Goal: Information Seeking & Learning: Learn about a topic

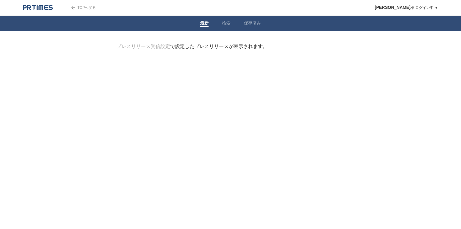
click at [86, 9] on link "TOPへ戻る" at bounding box center [79, 7] width 34 height 4
click at [230, 24] on link "検索" at bounding box center [226, 23] width 9 height 6
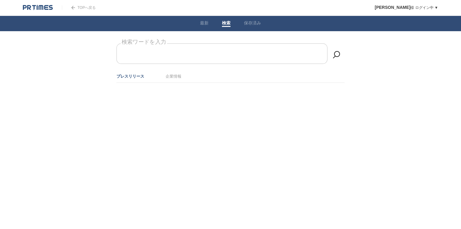
click at [227, 54] on input "検索ワードを入力" at bounding box center [222, 53] width 211 height 20
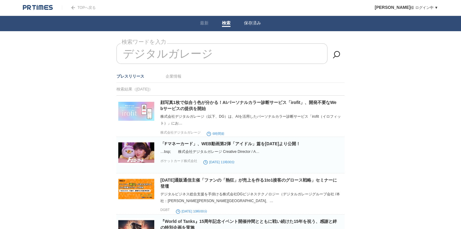
click at [251, 25] on link "保存済み" at bounding box center [252, 23] width 17 height 6
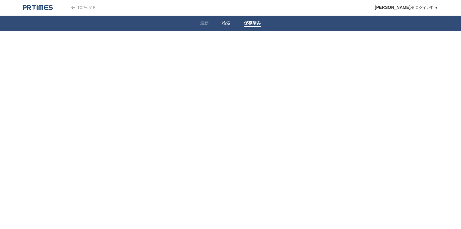
click at [231, 20] on li "検索" at bounding box center [226, 23] width 22 height 15
click at [228, 24] on link "検索" at bounding box center [226, 23] width 9 height 6
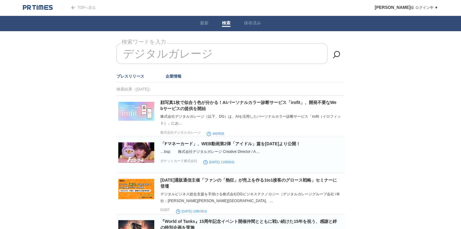
click at [170, 76] on link "企業情報" at bounding box center [174, 76] width 16 height 5
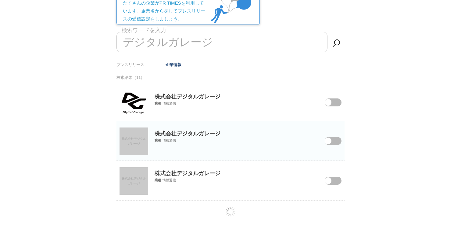
scroll to position [56, 0]
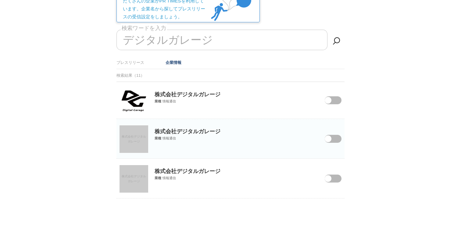
click at [333, 101] on span at bounding box center [329, 104] width 26 height 16
click at [0, 0] on input "checkbox" at bounding box center [0, 0] width 0 height 0
click at [332, 137] on span at bounding box center [328, 138] width 7 height 7
click at [0, 0] on input "checkbox" at bounding box center [0, 0] width 0 height 0
click at [336, 177] on span at bounding box center [329, 182] width 26 height 16
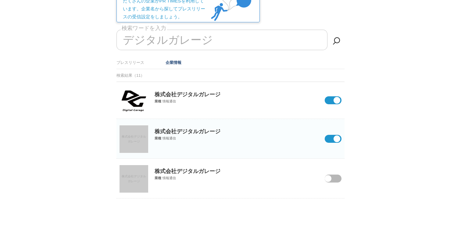
click at [0, 0] on input "checkbox" at bounding box center [0, 0] width 0 height 0
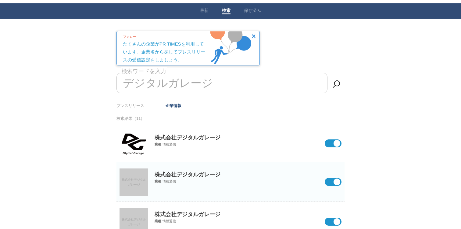
scroll to position [0, 0]
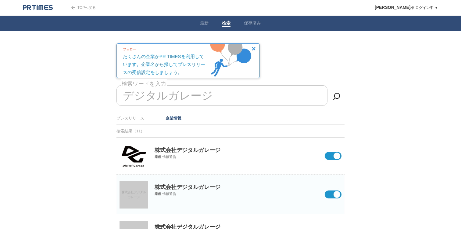
drag, startPoint x: 209, startPoint y: 95, endPoint x: 122, endPoint y: 96, distance: 87.3
click at [122, 96] on input "デジタルガレージ" at bounding box center [222, 95] width 211 height 20
type input "デ"
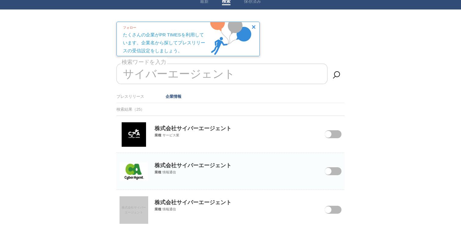
scroll to position [35, 0]
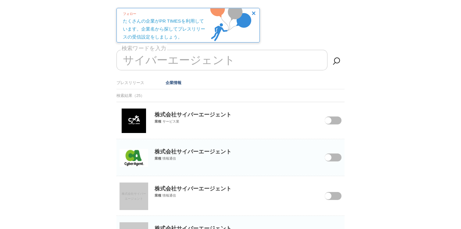
click at [332, 119] on span at bounding box center [329, 124] width 26 height 16
click at [0, 0] on input "checkbox" at bounding box center [0, 0] width 0 height 0
click at [335, 155] on span at bounding box center [329, 161] width 26 height 16
click at [0, 0] on input "checkbox" at bounding box center [0, 0] width 0 height 0
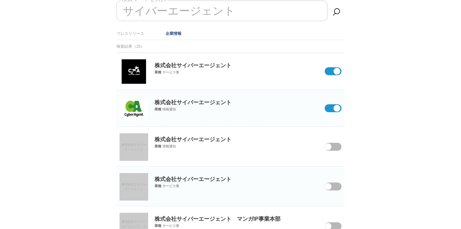
scroll to position [91, 0]
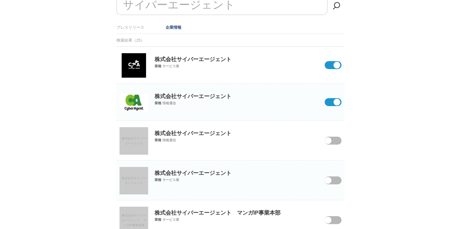
click at [336, 138] on span at bounding box center [329, 144] width 26 height 16
click at [0, 0] on input "checkbox" at bounding box center [0, 0] width 0 height 0
click at [338, 179] on span at bounding box center [329, 184] width 26 height 16
click at [0, 0] on input "checkbox" at bounding box center [0, 0] width 0 height 0
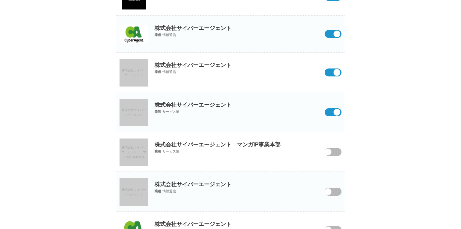
scroll to position [167, 0]
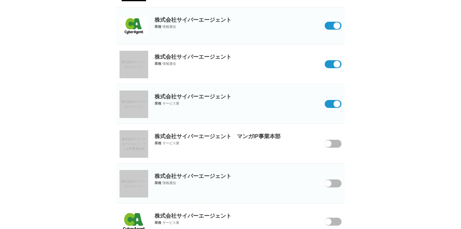
click at [335, 143] on span at bounding box center [329, 147] width 26 height 16
click at [0, 0] on input "checkbox" at bounding box center [0, 0] width 0 height 0
click at [336, 181] on span at bounding box center [329, 187] width 26 height 16
click at [0, 0] on input "checkbox" at bounding box center [0, 0] width 0 height 0
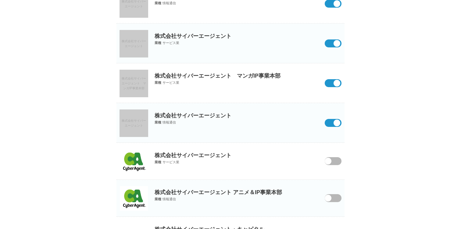
scroll to position [255, 0]
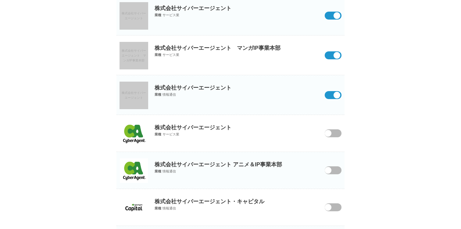
click at [337, 132] on span at bounding box center [329, 137] width 26 height 16
click at [0, 0] on input "checkbox" at bounding box center [0, 0] width 0 height 0
click at [339, 170] on span at bounding box center [329, 174] width 26 height 16
click at [0, 0] on input "checkbox" at bounding box center [0, 0] width 0 height 0
click at [338, 206] on span at bounding box center [329, 211] width 26 height 16
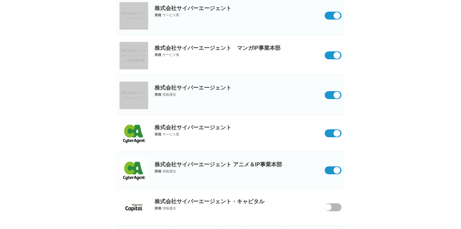
click at [0, 0] on input "checkbox" at bounding box center [0, 0] width 0 height 0
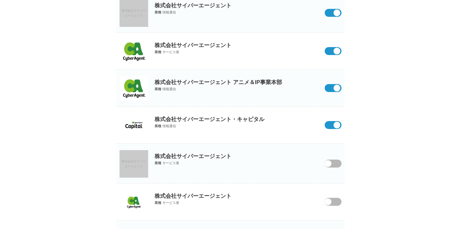
scroll to position [345, 0]
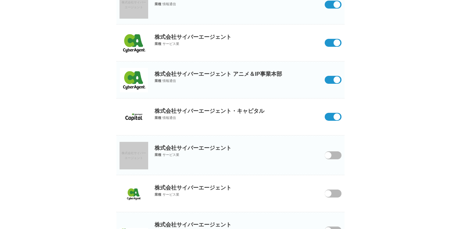
click at [339, 157] on span at bounding box center [329, 159] width 26 height 16
click at [0, 0] on input "checkbox" at bounding box center [0, 0] width 0 height 0
click at [336, 196] on div "株式会社サイバーエージェント 業種 サービス業" at bounding box center [231, 186] width 228 height 22
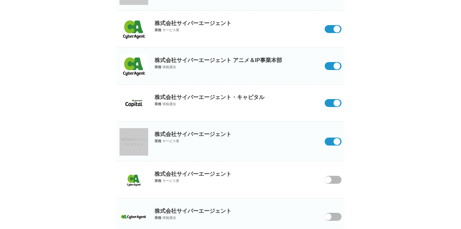
scroll to position [360, 0]
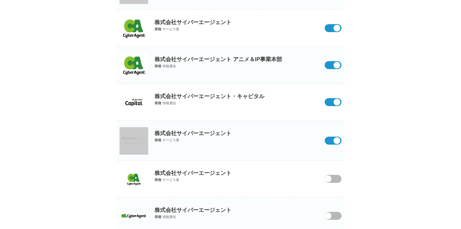
click at [339, 177] on span at bounding box center [329, 183] width 26 height 16
click at [0, 0] on input "checkbox" at bounding box center [0, 0] width 0 height 0
click at [335, 218] on span at bounding box center [329, 219] width 26 height 16
click at [0, 0] on input "checkbox" at bounding box center [0, 0] width 0 height 0
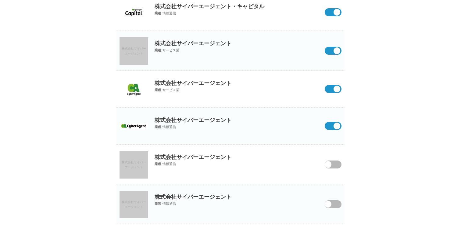
scroll to position [453, 0]
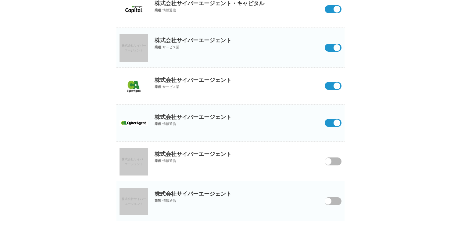
click at [337, 162] on span at bounding box center [329, 165] width 26 height 16
click at [0, 0] on input "checkbox" at bounding box center [0, 0] width 0 height 0
click at [338, 199] on span at bounding box center [329, 205] width 26 height 16
click at [0, 0] on input "checkbox" at bounding box center [0, 0] width 0 height 0
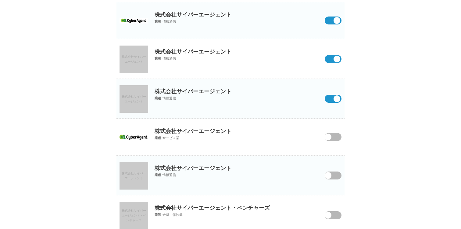
scroll to position [560, 0]
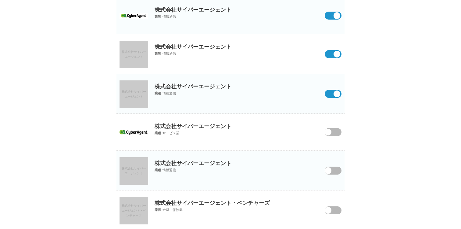
click at [335, 131] on span at bounding box center [329, 136] width 26 height 16
click at [0, 0] on input "checkbox" at bounding box center [0, 0] width 0 height 0
click at [337, 170] on span at bounding box center [329, 174] width 26 height 16
click at [0, 0] on input "checkbox" at bounding box center [0, 0] width 0 height 0
click at [336, 211] on span at bounding box center [329, 214] width 26 height 16
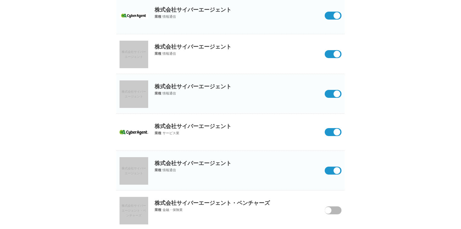
click at [0, 0] on input "checkbox" at bounding box center [0, 0] width 0 height 0
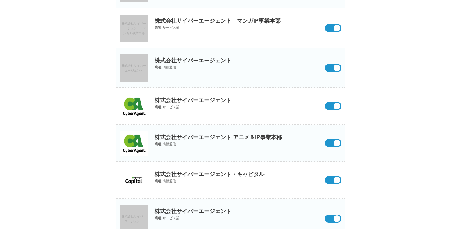
scroll to position [23, 0]
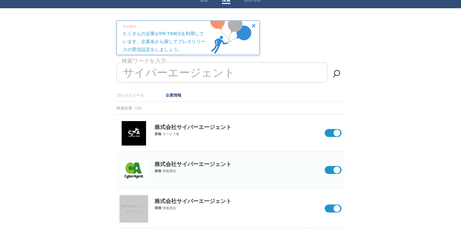
drag, startPoint x: 229, startPoint y: 73, endPoint x: 136, endPoint y: 72, distance: 93.7
click at [136, 72] on input "サイバーエージェント" at bounding box center [222, 72] width 211 height 20
type input "サ"
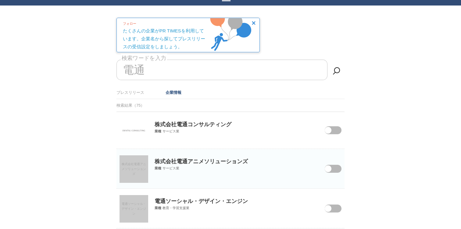
scroll to position [41, 0]
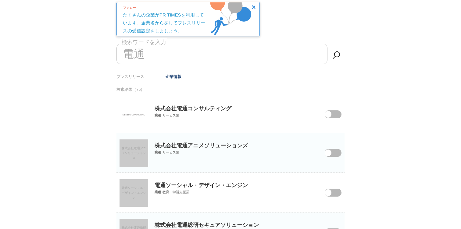
click at [333, 113] on span at bounding box center [329, 118] width 26 height 16
click at [0, 0] on input "checkbox" at bounding box center [0, 0] width 0 height 0
click at [337, 150] on span at bounding box center [329, 157] width 26 height 16
click at [0, 0] on input "checkbox" at bounding box center [0, 0] width 0 height 0
click at [336, 191] on span at bounding box center [329, 196] width 26 height 16
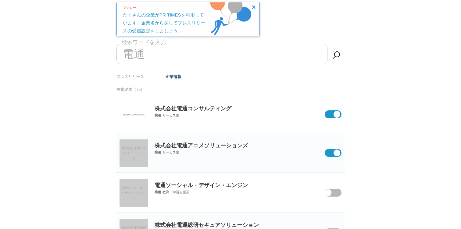
click at [0, 0] on input "checkbox" at bounding box center [0, 0] width 0 height 0
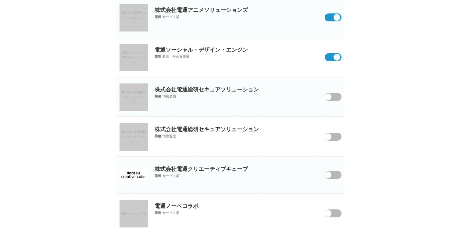
scroll to position [178, 0]
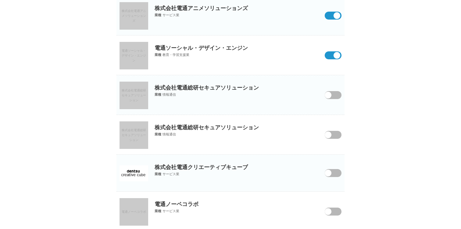
click at [334, 96] on span at bounding box center [329, 99] width 26 height 16
click at [0, 0] on input "checkbox" at bounding box center [0, 0] width 0 height 0
click at [338, 134] on span at bounding box center [329, 139] width 26 height 16
click at [0, 0] on input "checkbox" at bounding box center [0, 0] width 0 height 0
click at [333, 172] on span at bounding box center [329, 177] width 26 height 16
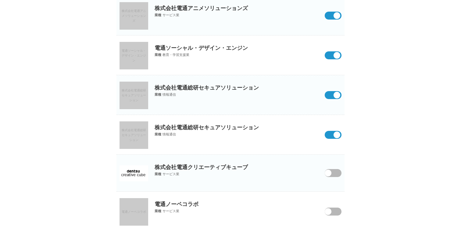
click at [0, 0] on input "checkbox" at bounding box center [0, 0] width 0 height 0
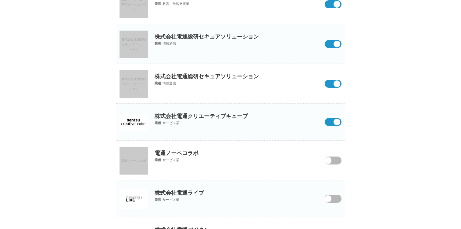
scroll to position [285, 0]
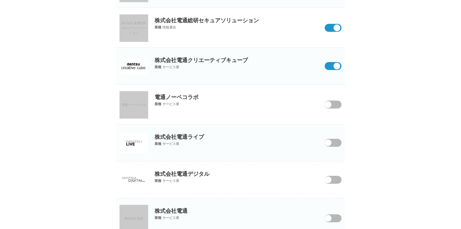
click at [335, 140] on span at bounding box center [329, 147] width 26 height 16
click at [0, 0] on input "checkbox" at bounding box center [0, 0] width 0 height 0
click at [340, 177] on span at bounding box center [329, 183] width 26 height 16
click at [0, 0] on input "checkbox" at bounding box center [0, 0] width 0 height 0
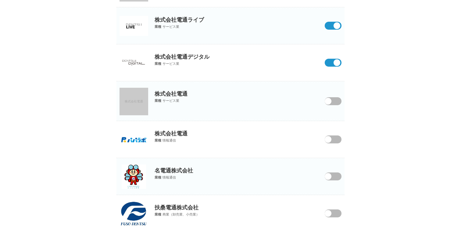
scroll to position [403, 0]
click at [335, 102] on span at bounding box center [329, 104] width 26 height 16
click at [0, 0] on input "checkbox" at bounding box center [0, 0] width 0 height 0
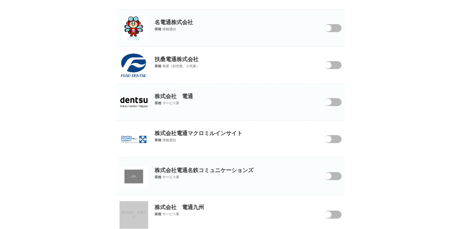
scroll to position [562, 0]
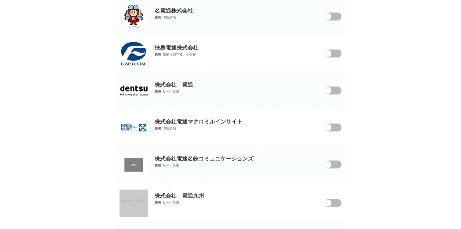
click at [340, 88] on span at bounding box center [329, 94] width 26 height 16
click at [0, 0] on input "checkbox" at bounding box center [0, 0] width 0 height 0
click at [338, 127] on span at bounding box center [329, 131] width 26 height 16
click at [0, 0] on input "checkbox" at bounding box center [0, 0] width 0 height 0
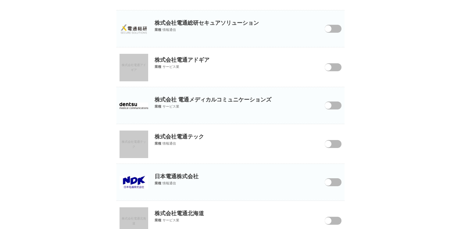
scroll to position [849, 0]
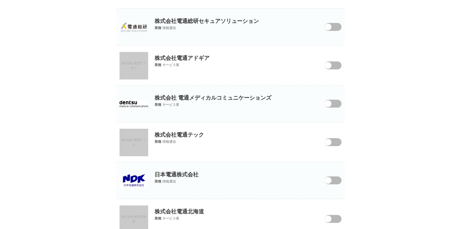
click at [337, 27] on span at bounding box center [329, 31] width 26 height 16
click at [0, 0] on input "checkbox" at bounding box center [0, 0] width 0 height 0
click at [338, 63] on span at bounding box center [329, 69] width 26 height 16
click at [0, 0] on input "checkbox" at bounding box center [0, 0] width 0 height 0
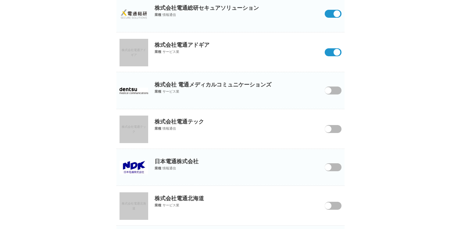
scroll to position [864, 0]
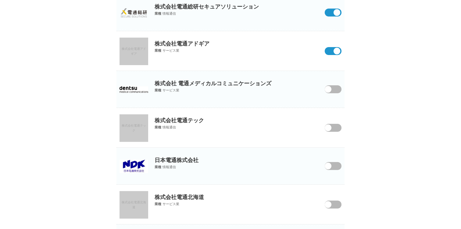
click at [334, 87] on span at bounding box center [329, 93] width 26 height 16
click at [0, 0] on input "checkbox" at bounding box center [0, 0] width 0 height 0
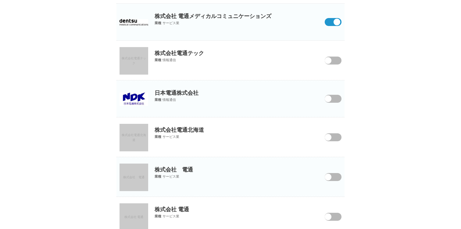
scroll to position [937, 0]
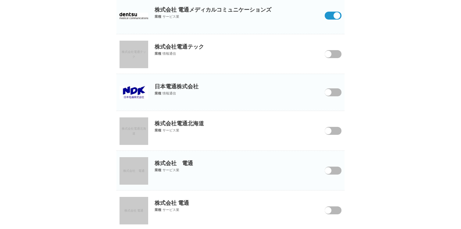
click at [337, 52] on span at bounding box center [329, 58] width 26 height 16
click at [0, 0] on input "checkbox" at bounding box center [0, 0] width 0 height 0
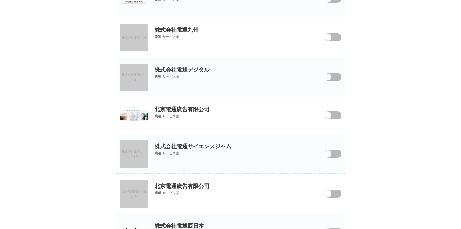
scroll to position [1364, 0]
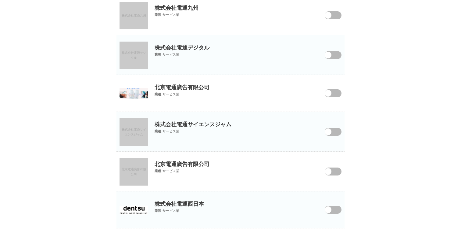
click at [337, 55] on span at bounding box center [329, 59] width 26 height 16
click at [0, 0] on input "checkbox" at bounding box center [0, 0] width 0 height 0
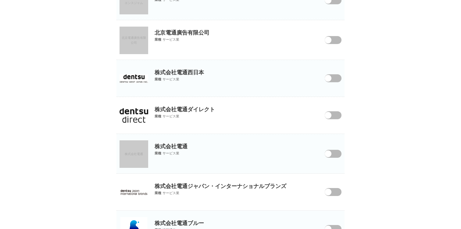
scroll to position [1499, 0]
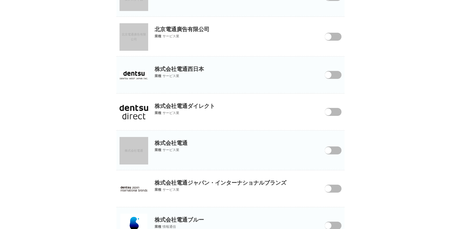
click at [337, 77] on span at bounding box center [329, 79] width 26 height 16
click at [0, 0] on input "checkbox" at bounding box center [0, 0] width 0 height 0
click at [335, 113] on span at bounding box center [329, 116] width 26 height 16
click at [0, 0] on input "checkbox" at bounding box center [0, 0] width 0 height 0
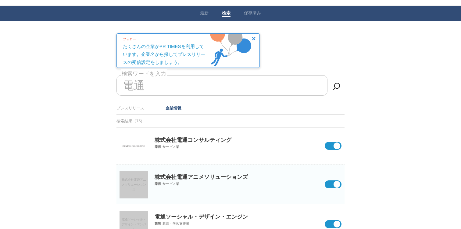
scroll to position [0, 0]
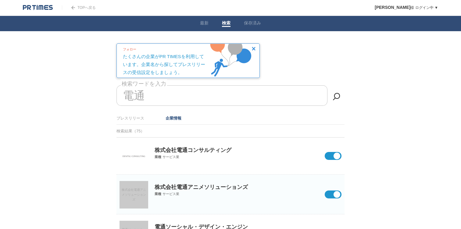
click at [156, 96] on input "電通" at bounding box center [222, 95] width 211 height 20
type input "電"
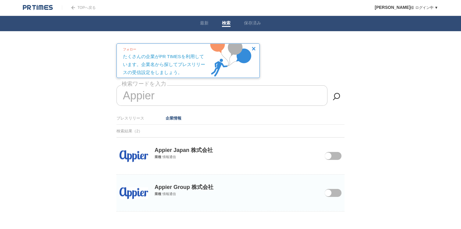
click at [331, 156] on span at bounding box center [328, 155] width 7 height 7
click at [0, 0] on input "checkbox" at bounding box center [0, 0] width 0 height 0
click at [337, 192] on span at bounding box center [329, 197] width 26 height 16
click at [0, 0] on input "checkbox" at bounding box center [0, 0] width 0 height 0
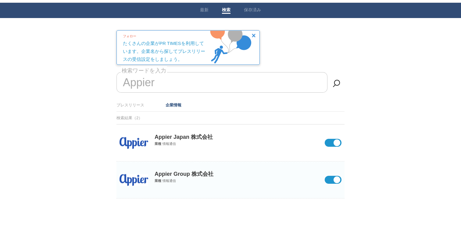
click at [235, 87] on input "Appier" at bounding box center [222, 82] width 211 height 20
type input "A"
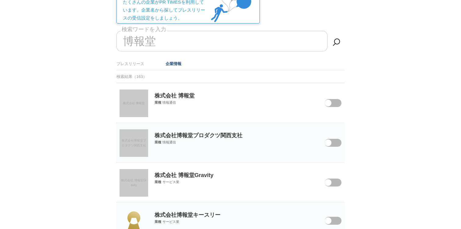
scroll to position [80, 0]
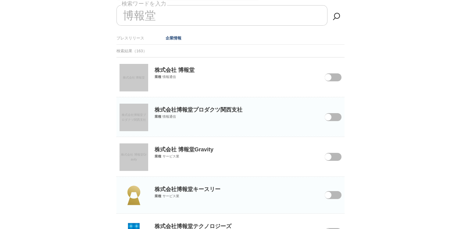
click at [332, 77] on span at bounding box center [329, 81] width 26 height 16
click at [0, 0] on input "checkbox" at bounding box center [0, 0] width 0 height 0
click at [338, 117] on span at bounding box center [329, 121] width 26 height 16
click at [0, 0] on input "checkbox" at bounding box center [0, 0] width 0 height 0
click at [336, 157] on span at bounding box center [329, 161] width 26 height 16
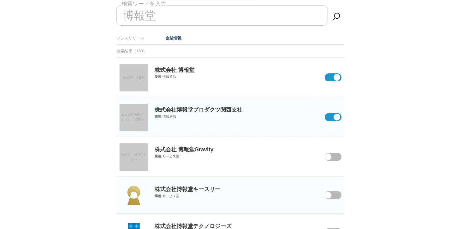
click at [0, 0] on input "checkbox" at bounding box center [0, 0] width 0 height 0
click at [338, 194] on span at bounding box center [329, 199] width 26 height 16
click at [0, 0] on input "checkbox" at bounding box center [0, 0] width 0 height 0
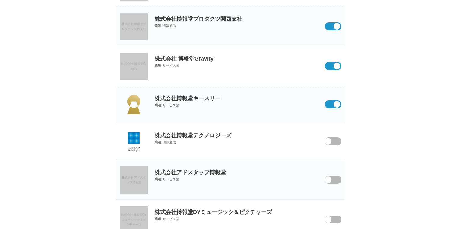
scroll to position [192, 0]
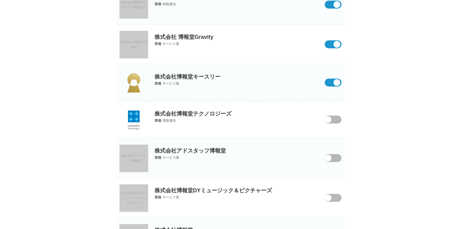
click at [336, 119] on span at bounding box center [329, 123] width 26 height 16
click at [0, 0] on input "checkbox" at bounding box center [0, 0] width 0 height 0
click at [339, 157] on span at bounding box center [329, 162] width 26 height 16
click at [0, 0] on input "checkbox" at bounding box center [0, 0] width 0 height 0
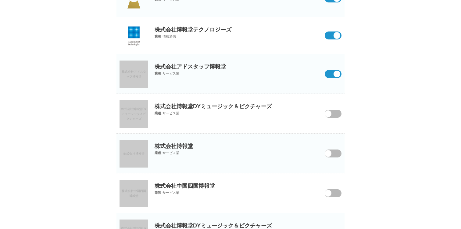
scroll to position [283, 0]
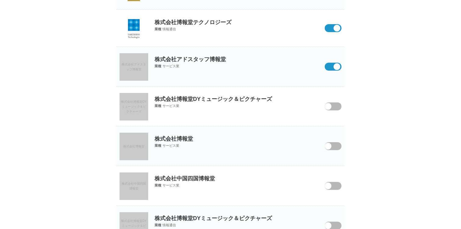
click at [331, 109] on span at bounding box center [329, 110] width 26 height 16
click at [0, 0] on input "checkbox" at bounding box center [0, 0] width 0 height 0
click at [335, 147] on span at bounding box center [329, 150] width 26 height 16
click at [0, 0] on input "checkbox" at bounding box center [0, 0] width 0 height 0
click at [335, 187] on span at bounding box center [329, 190] width 26 height 16
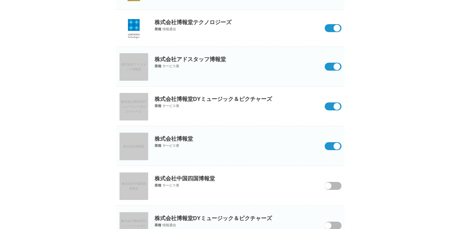
click at [0, 0] on input "checkbox" at bounding box center [0, 0] width 0 height 0
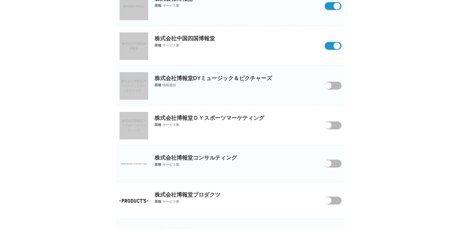
scroll to position [424, 0]
click at [335, 82] on span at bounding box center [329, 89] width 26 height 16
click at [0, 0] on input "checkbox" at bounding box center [0, 0] width 0 height 0
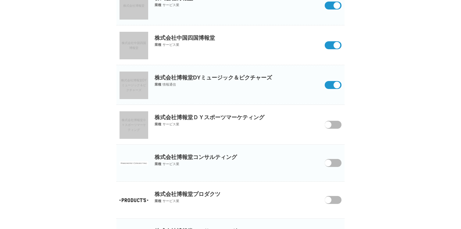
click at [332, 124] on span at bounding box center [329, 129] width 26 height 16
click at [0, 0] on input "checkbox" at bounding box center [0, 0] width 0 height 0
click at [335, 161] on span at bounding box center [329, 167] width 26 height 16
click at [0, 0] on input "checkbox" at bounding box center [0, 0] width 0 height 0
click at [339, 196] on span at bounding box center [329, 204] width 26 height 16
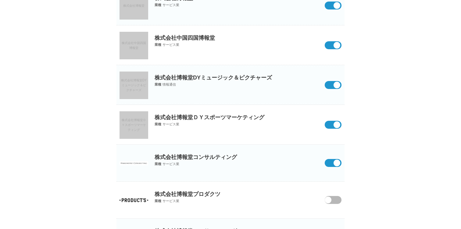
click at [0, 0] on input "checkbox" at bounding box center [0, 0] width 0 height 0
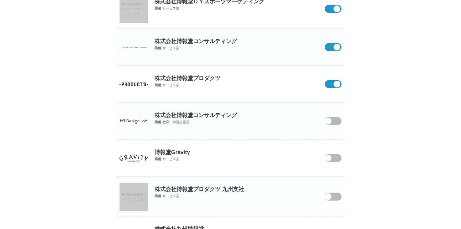
scroll to position [548, 0]
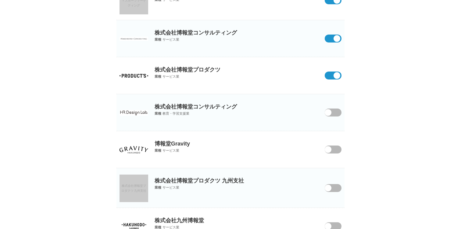
click at [334, 113] on span at bounding box center [329, 116] width 26 height 16
click at [0, 0] on input "checkbox" at bounding box center [0, 0] width 0 height 0
click at [335, 150] on span at bounding box center [329, 153] width 26 height 16
click at [0, 0] on input "checkbox" at bounding box center [0, 0] width 0 height 0
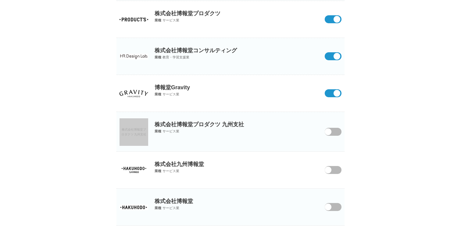
scroll to position [613, 0]
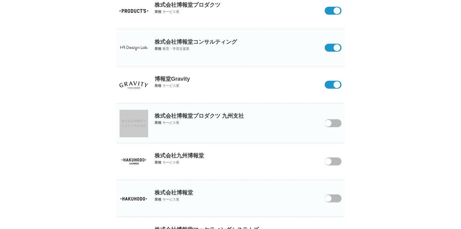
click at [337, 119] on span at bounding box center [329, 127] width 26 height 16
click at [0, 0] on input "checkbox" at bounding box center [0, 0] width 0 height 0
click at [337, 160] on span at bounding box center [329, 165] width 26 height 16
click at [0, 0] on input "checkbox" at bounding box center [0, 0] width 0 height 0
click at [337, 193] on p "株式会社博報堂" at bounding box center [231, 188] width 228 height 16
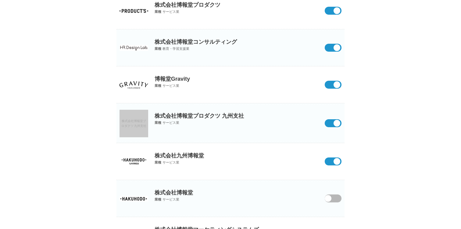
click at [337, 199] on span at bounding box center [329, 202] width 26 height 16
click at [0, 0] on input "checkbox" at bounding box center [0, 0] width 0 height 0
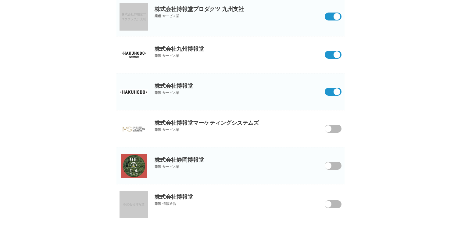
scroll to position [720, 0]
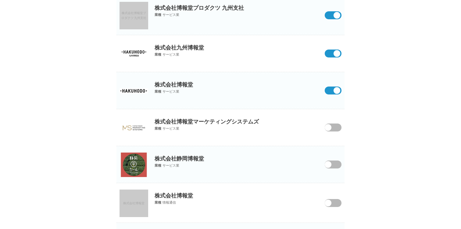
click at [337, 126] on span at bounding box center [329, 131] width 26 height 16
click at [0, 0] on input "checkbox" at bounding box center [0, 0] width 0 height 0
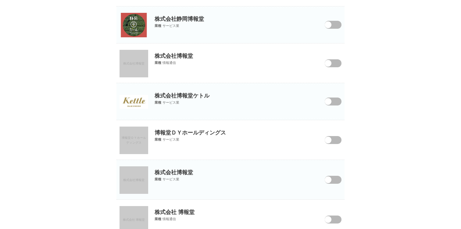
scroll to position [865, 0]
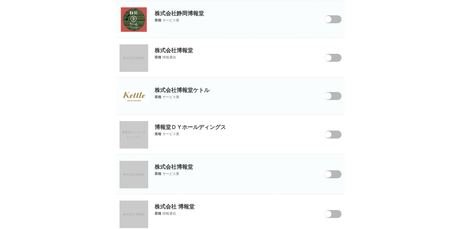
click at [338, 135] on span at bounding box center [329, 138] width 26 height 16
click at [0, 0] on input "checkbox" at bounding box center [0, 0] width 0 height 0
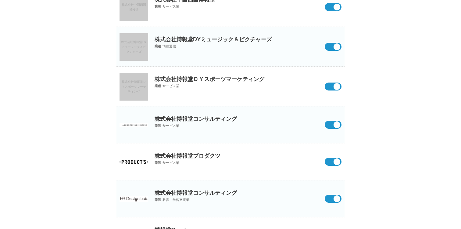
scroll to position [0, 0]
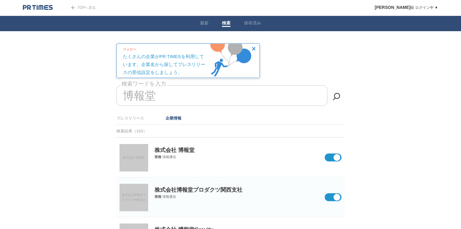
click at [183, 95] on input "博報堂" at bounding box center [222, 95] width 211 height 20
type input "博"
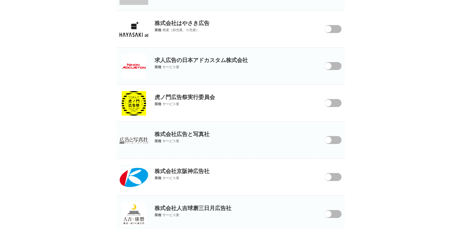
scroll to position [286, 0]
click at [330, 102] on span at bounding box center [328, 102] width 7 height 7
click at [0, 0] on input "checkbox" at bounding box center [0, 0] width 0 height 0
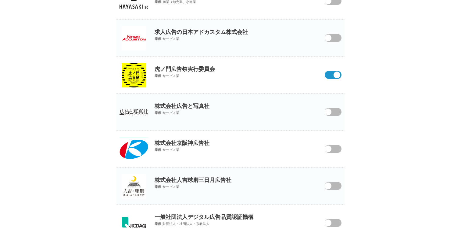
scroll to position [317, 0]
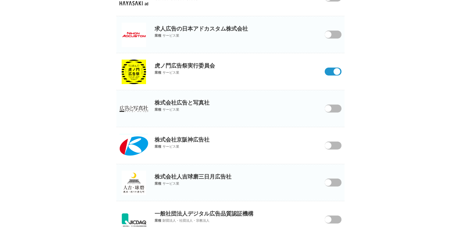
click at [335, 106] on span at bounding box center [329, 112] width 26 height 16
click at [0, 0] on input "checkbox" at bounding box center [0, 0] width 0 height 0
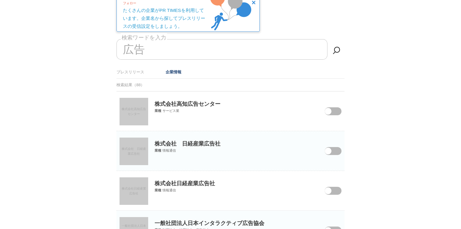
scroll to position [0, 0]
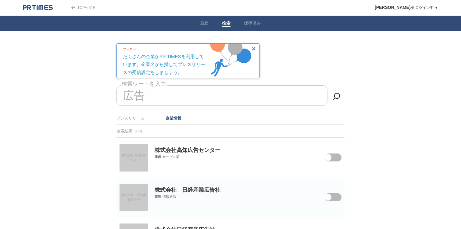
click at [159, 100] on input "広告" at bounding box center [222, 95] width 211 height 20
type input "広"
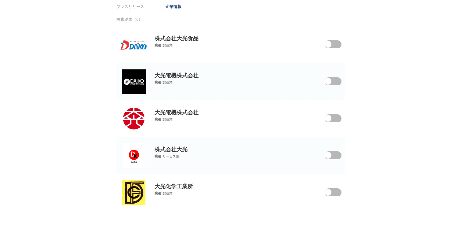
scroll to position [124, 0]
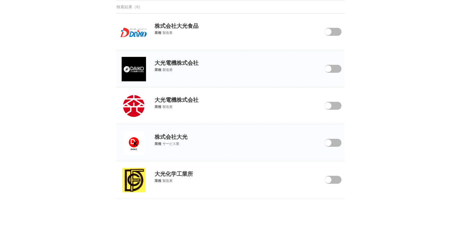
click at [337, 140] on span at bounding box center [329, 147] width 26 height 16
click at [0, 0] on input "checkbox" at bounding box center [0, 0] width 0 height 0
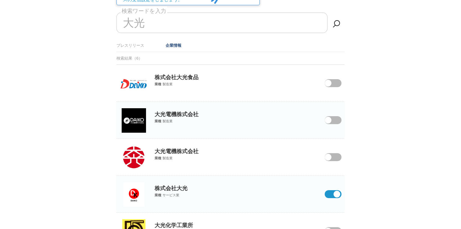
scroll to position [0, 0]
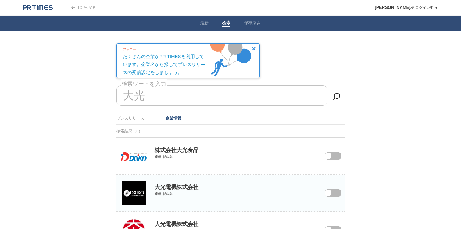
click at [172, 98] on input "大光" at bounding box center [222, 95] width 211 height 20
type input "大"
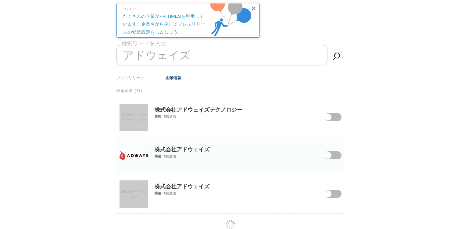
scroll to position [56, 0]
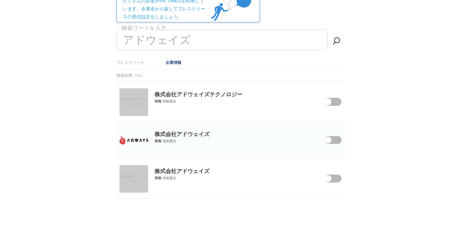
click at [333, 139] on span at bounding box center [329, 144] width 26 height 16
click at [0, 0] on input "checkbox" at bounding box center [0, 0] width 0 height 0
click at [334, 100] on span at bounding box center [329, 106] width 26 height 16
click at [0, 0] on input "checkbox" at bounding box center [0, 0] width 0 height 0
click at [340, 176] on span at bounding box center [329, 182] width 26 height 16
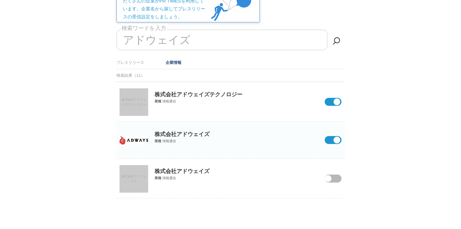
click at [0, 0] on input "checkbox" at bounding box center [0, 0] width 0 height 0
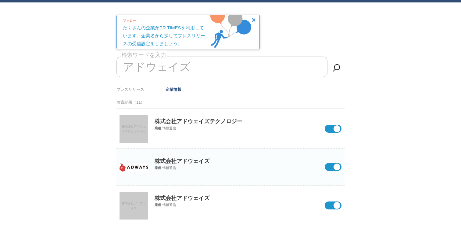
scroll to position [0, 0]
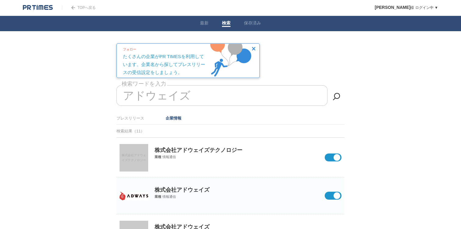
drag, startPoint x: 195, startPoint y: 96, endPoint x: 134, endPoint y: 96, distance: 60.7
click at [134, 96] on input "アドウェイズ" at bounding box center [222, 95] width 211 height 20
type input "ア"
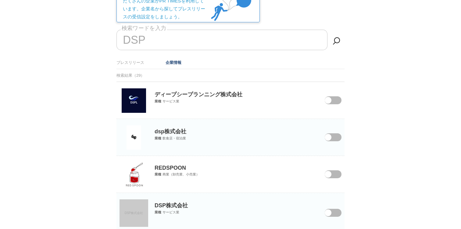
scroll to position [60, 0]
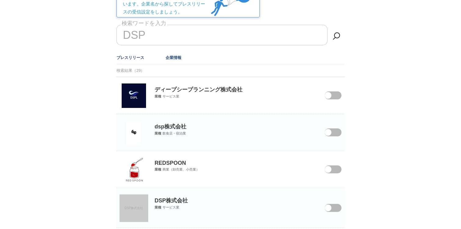
click at [132, 58] on link "プレスリリース" at bounding box center [131, 57] width 28 height 5
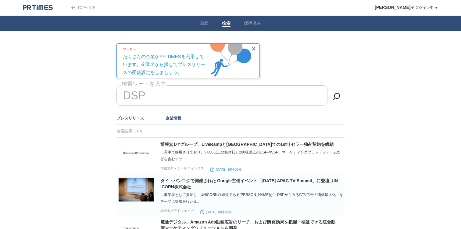
click at [171, 118] on link "企業情報" at bounding box center [174, 118] width 16 height 5
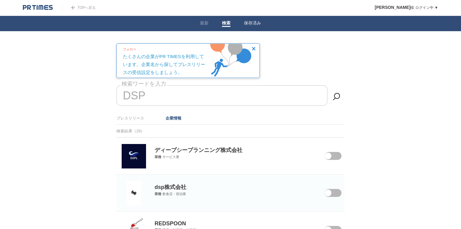
click at [250, 25] on link "保存済み" at bounding box center [252, 23] width 17 height 6
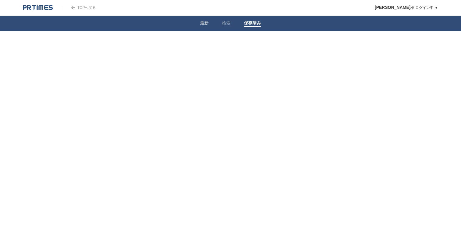
click at [206, 23] on link "最新" at bounding box center [204, 23] width 9 height 6
click at [226, 25] on link "検索" at bounding box center [226, 23] width 9 height 6
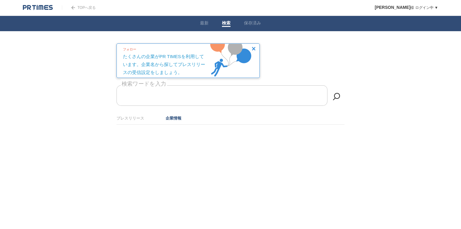
click at [254, 49] on img at bounding box center [254, 49] width 4 height 4
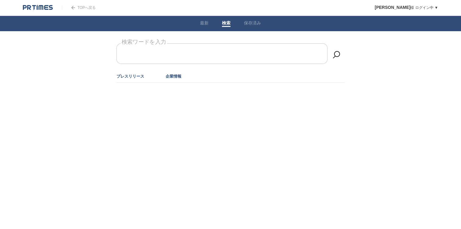
click at [135, 77] on link "プレスリリース" at bounding box center [131, 76] width 28 height 5
click at [143, 59] on input "検索ワードを入力" at bounding box center [222, 53] width 211 height 20
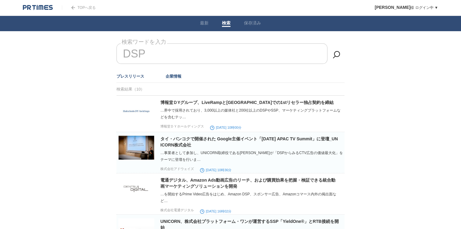
click at [172, 76] on link "企業情報" at bounding box center [174, 76] width 16 height 5
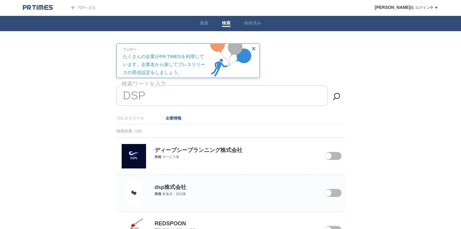
click at [163, 96] on input "DSP" at bounding box center [222, 95] width 211 height 20
type input "D"
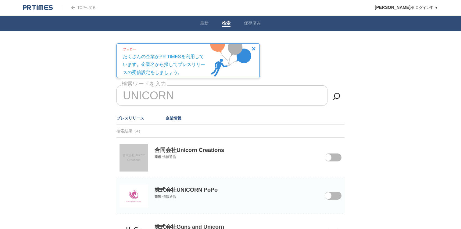
click at [138, 116] on link "プレスリリース" at bounding box center [131, 118] width 28 height 5
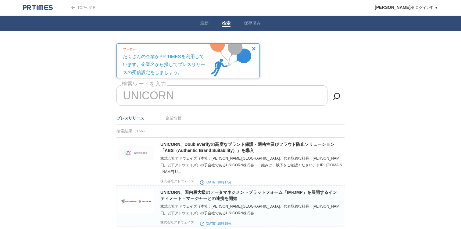
click at [175, 93] on input "UNICORN" at bounding box center [222, 95] width 211 height 20
type input "U"
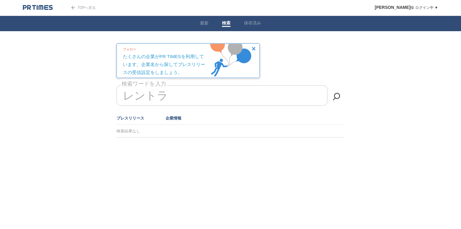
click at [178, 119] on link "企業情報" at bounding box center [174, 118] width 16 height 5
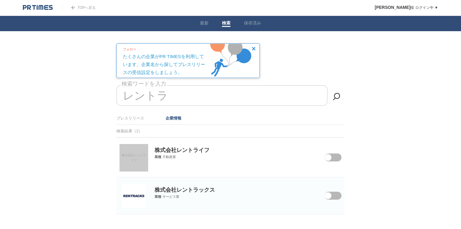
click at [335, 193] on span at bounding box center [329, 199] width 26 height 16
click at [0, 0] on input "checkbox" at bounding box center [0, 0] width 0 height 0
click at [199, 98] on input "レントラ" at bounding box center [222, 95] width 211 height 20
type input "レ"
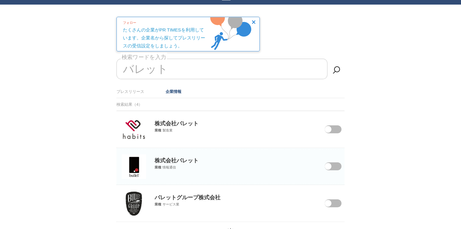
scroll to position [50, 0]
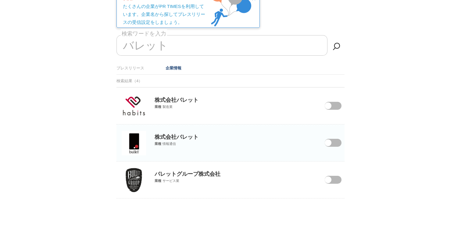
click at [333, 179] on span at bounding box center [329, 183] width 26 height 16
click at [0, 0] on input "checkbox" at bounding box center [0, 0] width 0 height 0
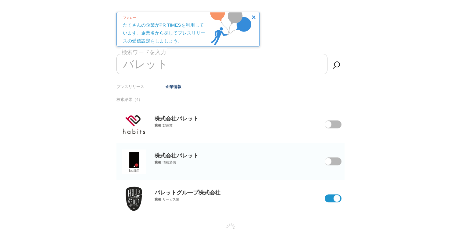
scroll to position [18, 0]
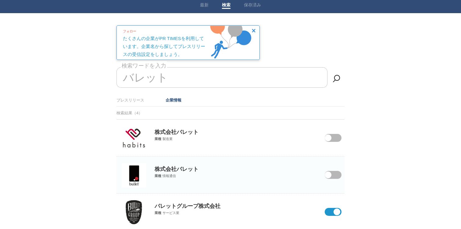
click at [169, 76] on input "バレット" at bounding box center [222, 77] width 211 height 20
type input "バ"
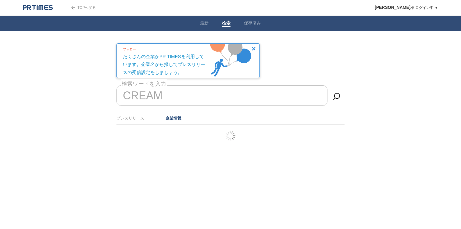
type input "CREAM"
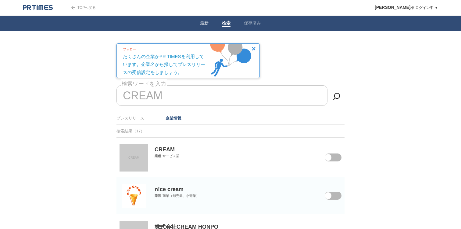
click at [205, 22] on link "最新" at bounding box center [204, 23] width 9 height 6
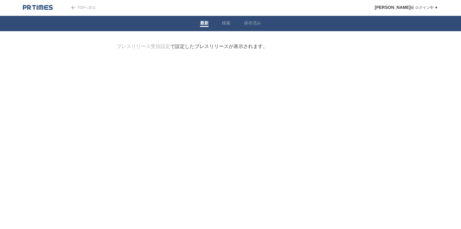
click at [43, 8] on img at bounding box center [38, 8] width 30 height 6
